Goal: Task Accomplishment & Management: Manage account settings

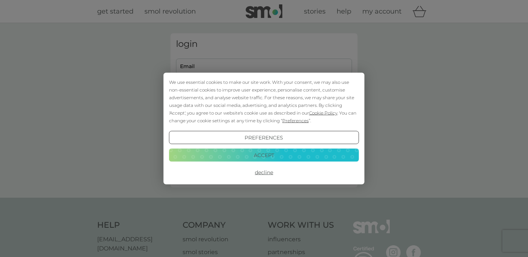
click at [292, 159] on button "Accept" at bounding box center [264, 154] width 190 height 13
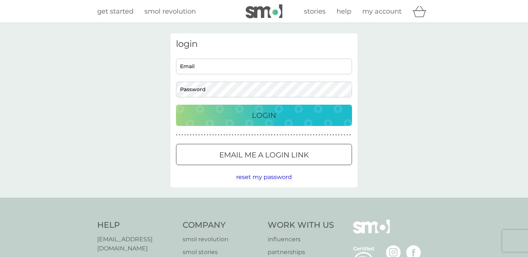
click at [215, 70] on input "Email" at bounding box center [264, 67] width 176 height 16
type input "[EMAIL_ADDRESS][DOMAIN_NAME]"
click at [273, 113] on p "Login" at bounding box center [264, 116] width 24 height 12
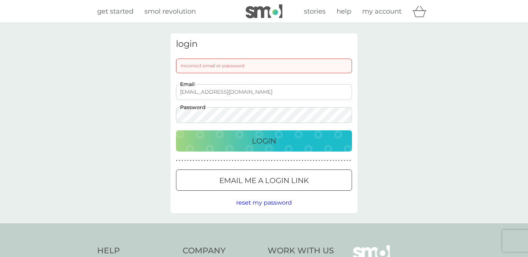
click at [268, 146] on p "Login" at bounding box center [264, 141] width 24 height 12
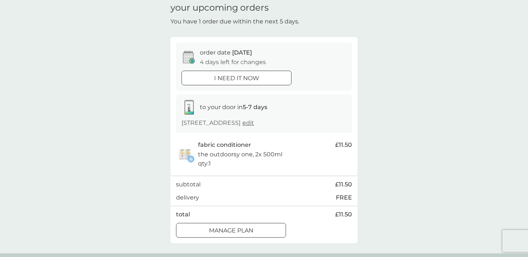
scroll to position [55, 0]
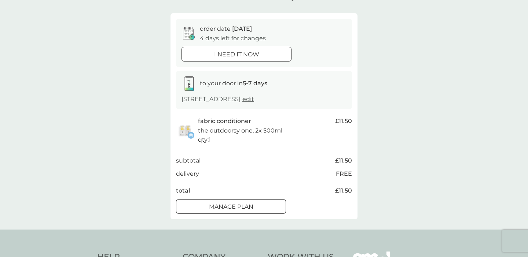
click at [247, 210] on p "Manage plan" at bounding box center [231, 207] width 44 height 10
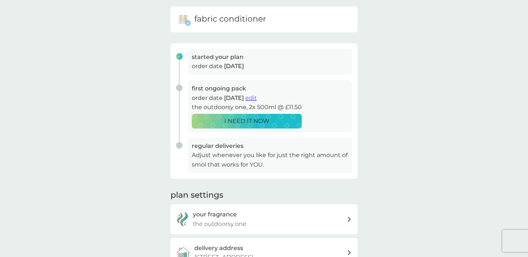
scroll to position [74, 0]
click at [256, 97] on span "edit" at bounding box center [250, 97] width 11 height 7
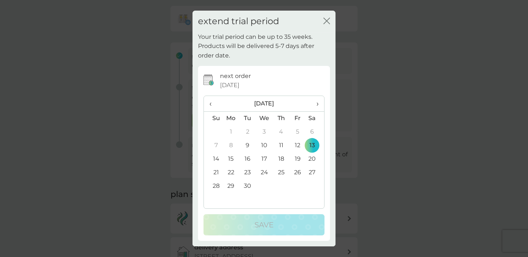
click at [281, 173] on td "25" at bounding box center [281, 173] width 16 height 14
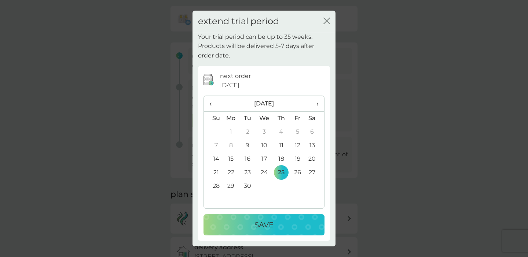
click at [247, 185] on td "30" at bounding box center [247, 187] width 16 height 14
click at [295, 223] on div "Save" at bounding box center [264, 225] width 106 height 12
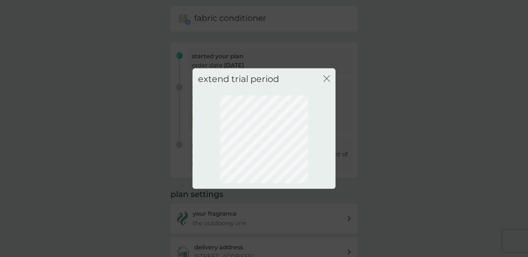
scroll to position [50, 0]
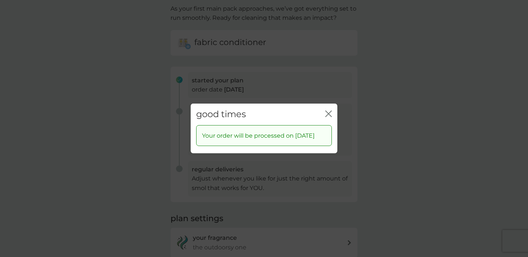
click at [328, 111] on icon "close" at bounding box center [328, 114] width 7 height 7
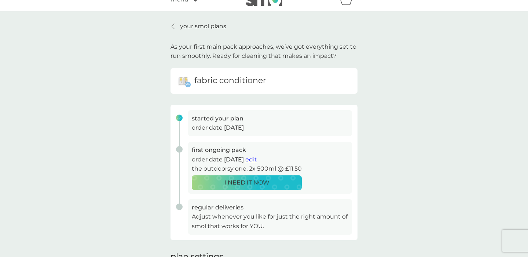
scroll to position [0, 0]
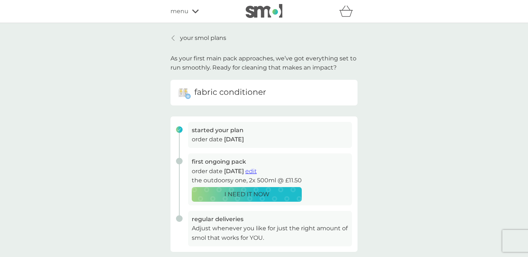
click at [194, 10] on icon at bounding box center [195, 11] width 7 height 4
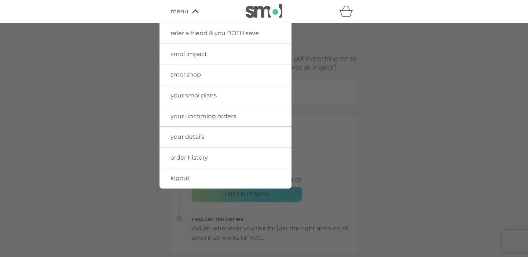
click at [208, 113] on span "your upcoming orders" at bounding box center [203, 116] width 66 height 7
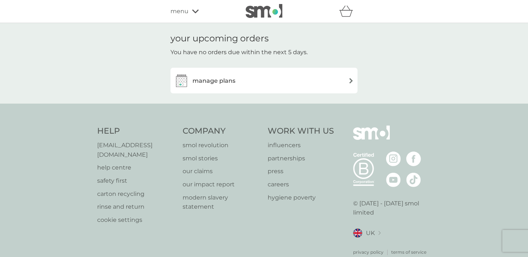
click at [254, 78] on div "manage plans" at bounding box center [264, 80] width 180 height 15
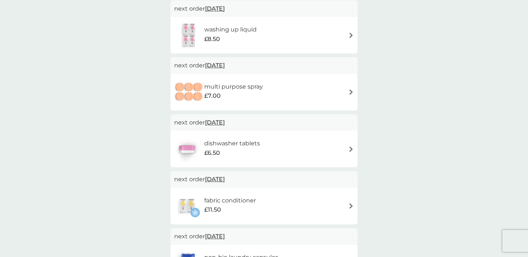
scroll to position [69, 0]
click at [351, 95] on img at bounding box center [350, 92] width 5 height 5
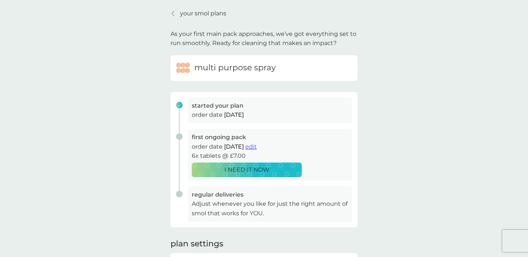
scroll to position [34, 0]
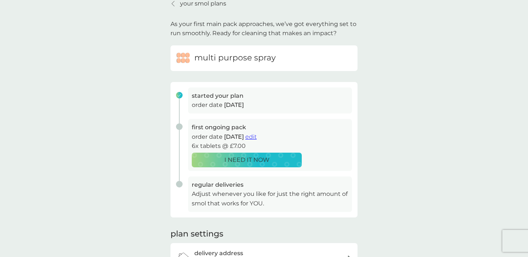
click at [256, 139] on span "edit" at bounding box center [250, 136] width 11 height 7
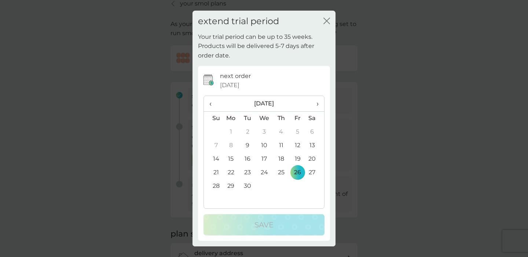
click at [327, 21] on icon "close" at bounding box center [327, 21] width 3 height 6
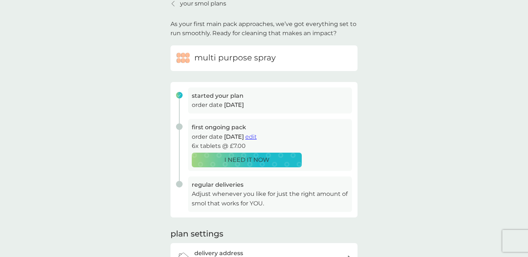
scroll to position [0, 0]
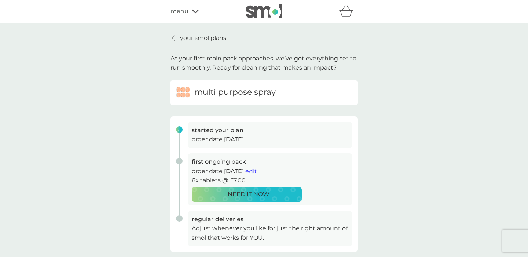
click at [195, 10] on icon at bounding box center [195, 11] width 7 height 4
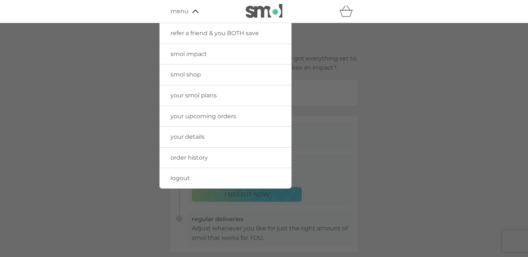
click at [198, 159] on span "order history" at bounding box center [188, 157] width 37 height 7
